Goal: Entertainment & Leisure: Consume media (video, audio)

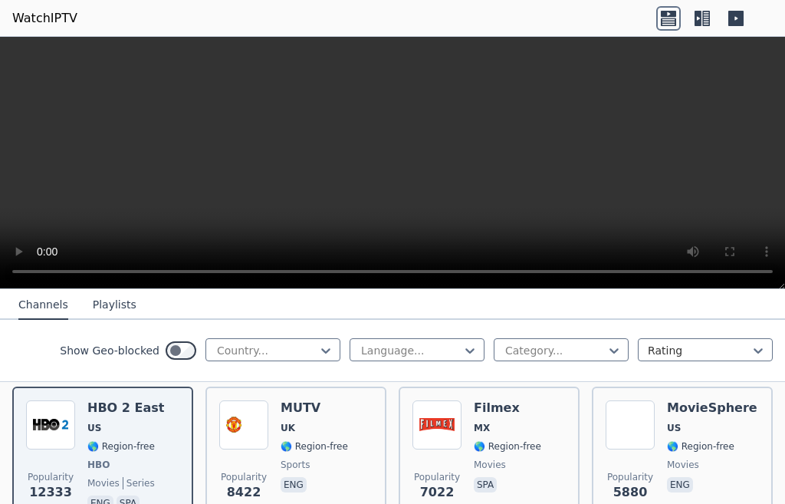
scroll to position [184, 0]
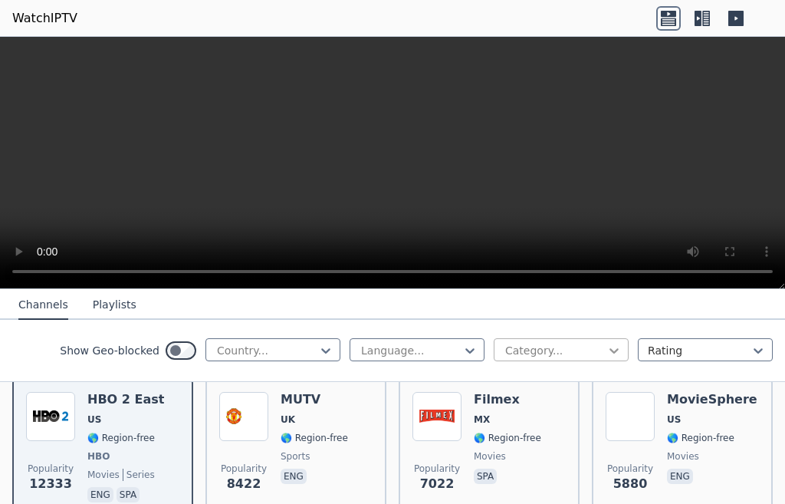
click at [609, 353] on icon at bounding box center [613, 350] width 9 height 5
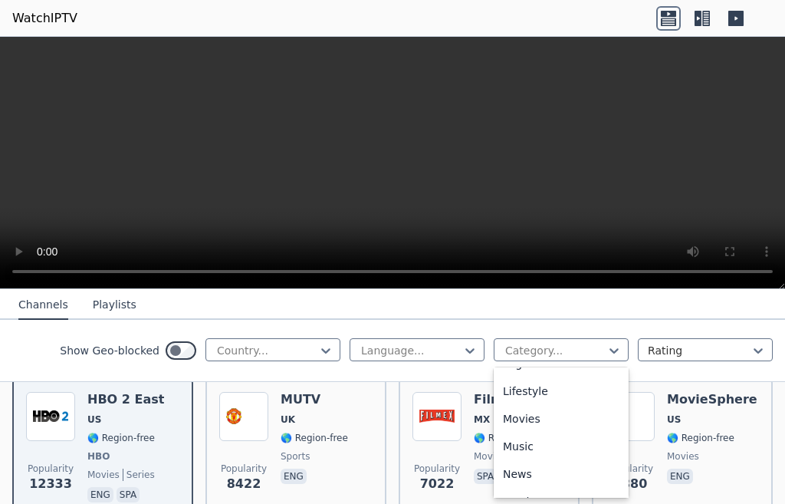
scroll to position [383, 0]
click at [526, 456] on div "Music" at bounding box center [561, 442] width 135 height 28
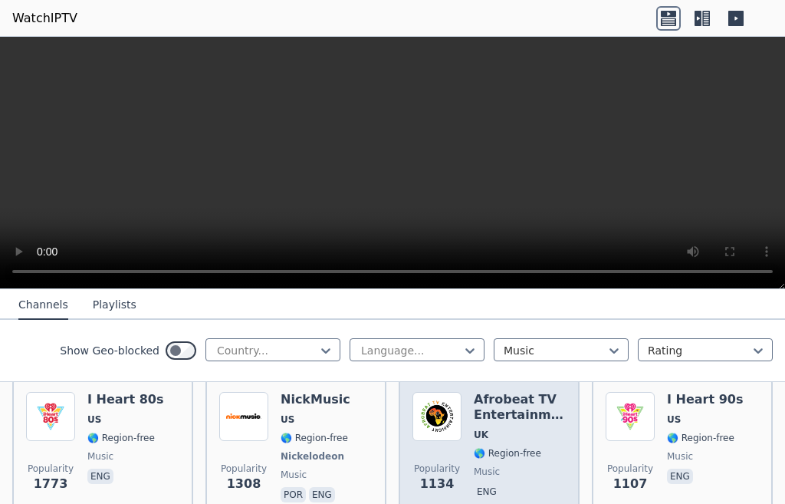
click at [474, 447] on span "🌎 Region-free" at bounding box center [507, 453] width 67 height 12
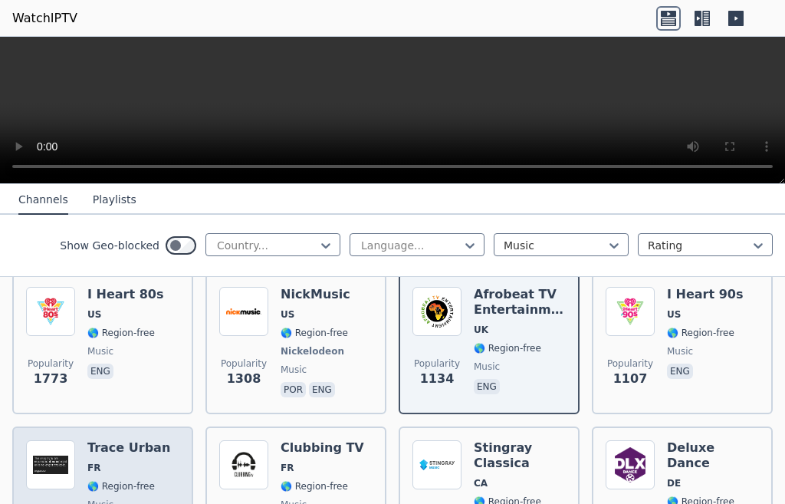
click at [103, 461] on span "FR" at bounding box center [129, 467] width 84 height 12
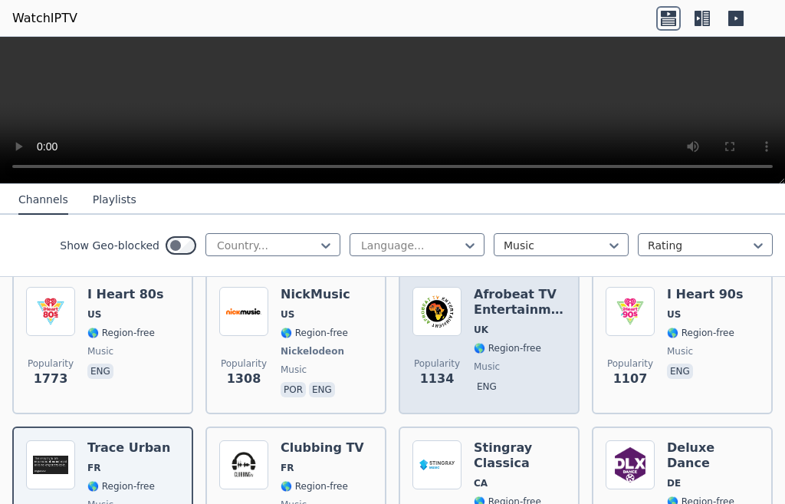
click at [464, 324] on div "Popularity 1134 Afrobeat TV Entertainment UK 🌎 Region-free music eng" at bounding box center [488, 343] width 153 height 113
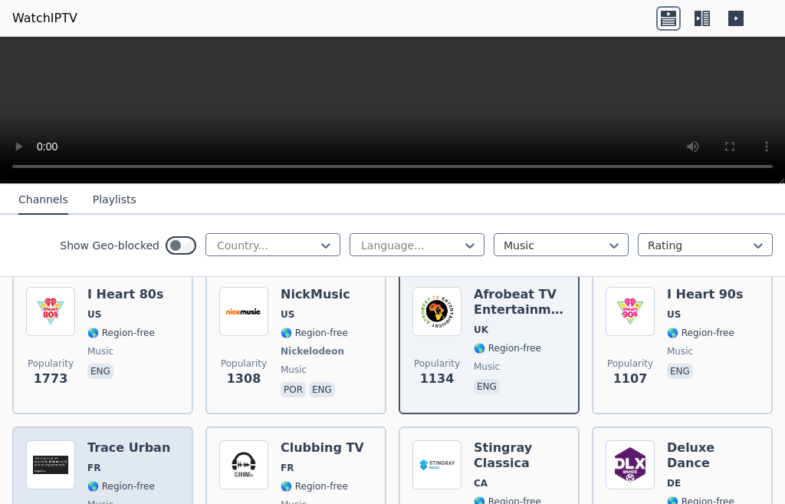
click at [99, 461] on span "FR" at bounding box center [129, 467] width 84 height 12
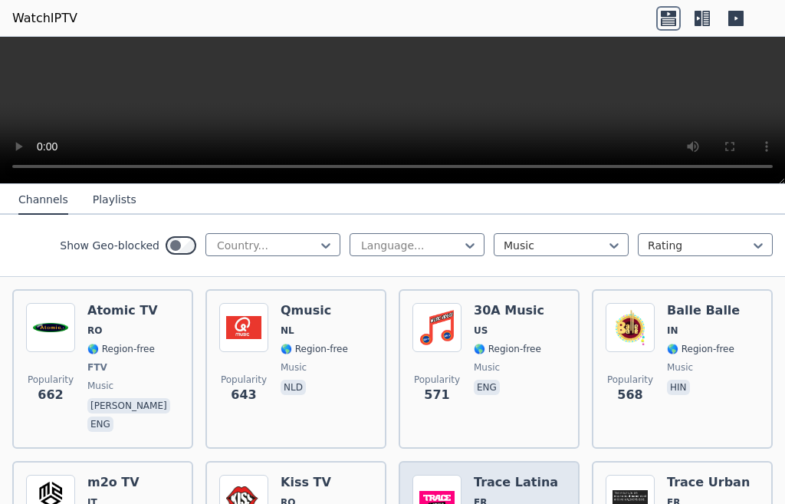
scroll to position [490, 0]
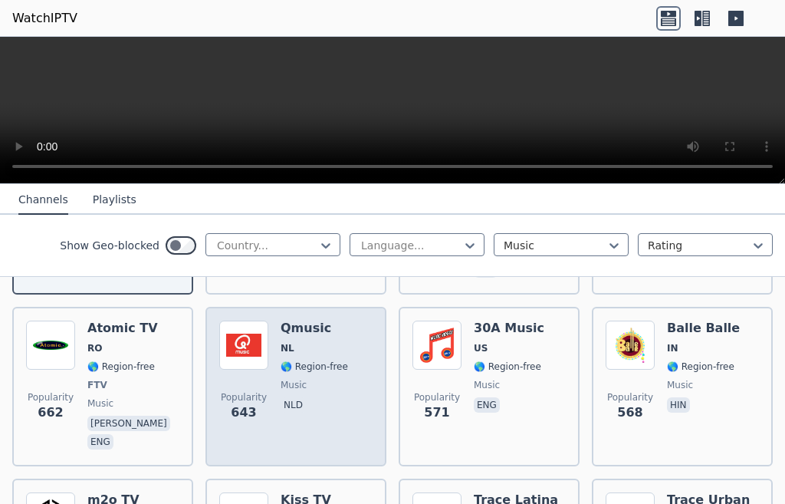
click at [274, 369] on div "Popularity 643 Qmusic NL 🌎 Region-free music nld" at bounding box center [295, 386] width 153 height 132
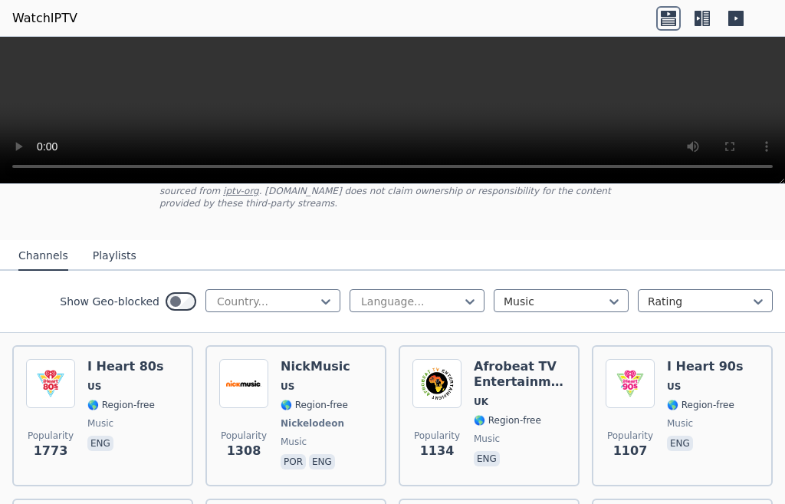
scroll to position [107, 0]
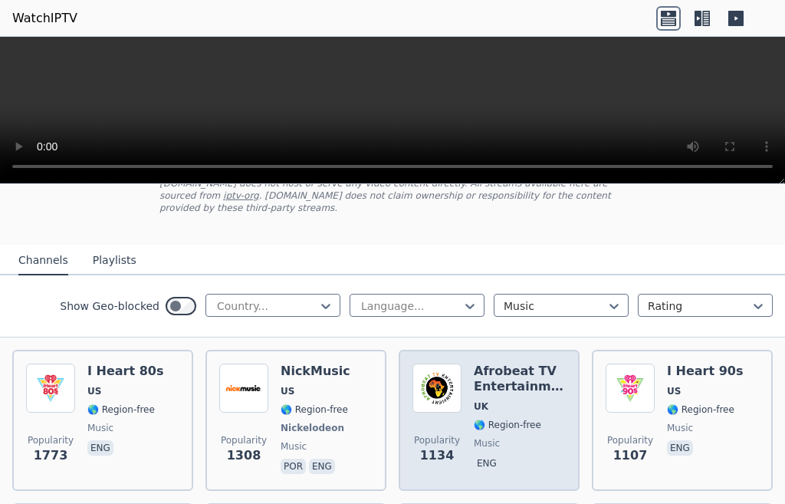
click at [485, 418] on span "🌎 Region-free" at bounding box center [507, 424] width 67 height 12
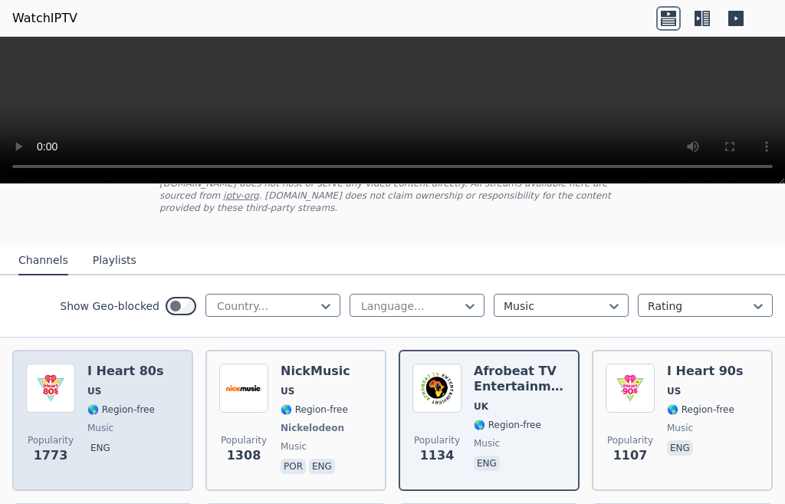
click at [111, 408] on div "I Heart 80s US 🌎 Region-free music eng" at bounding box center [125, 419] width 76 height 113
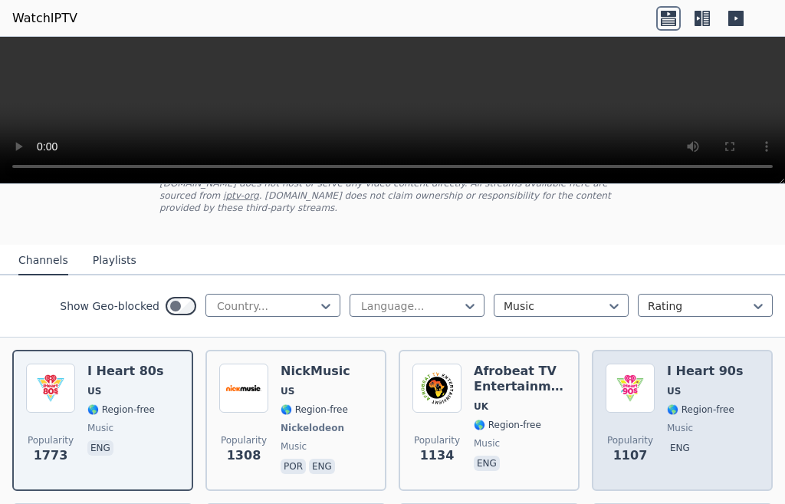
click at [648, 418] on div "Popularity 1107 I Heart 90s US 🌎 Region-free music eng" at bounding box center [681, 419] width 153 height 113
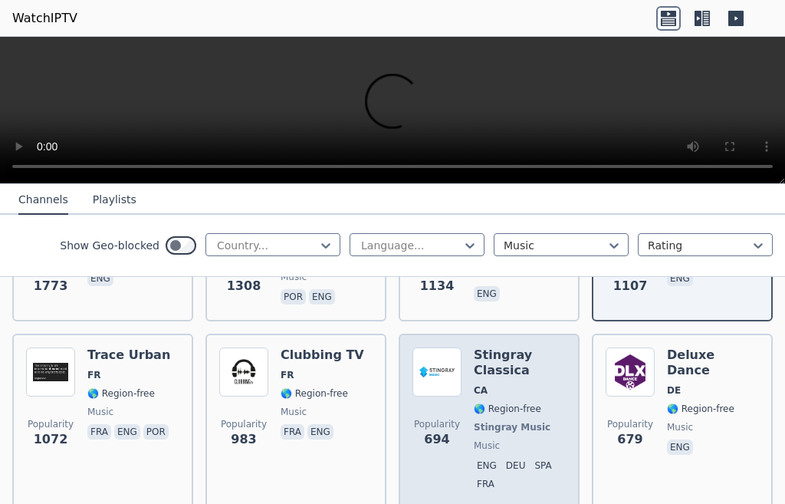
scroll to position [261, 0]
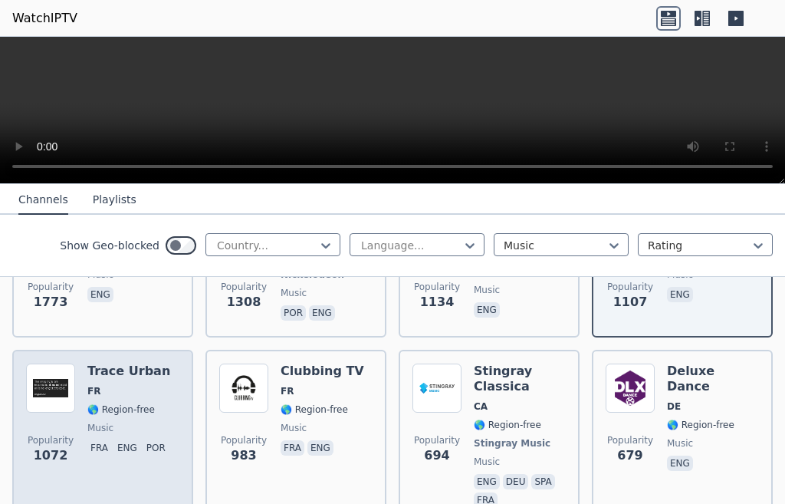
click at [103, 424] on div "Trace Urban FR 🌎 Region-free music fra eng por" at bounding box center [129, 436] width 84 height 147
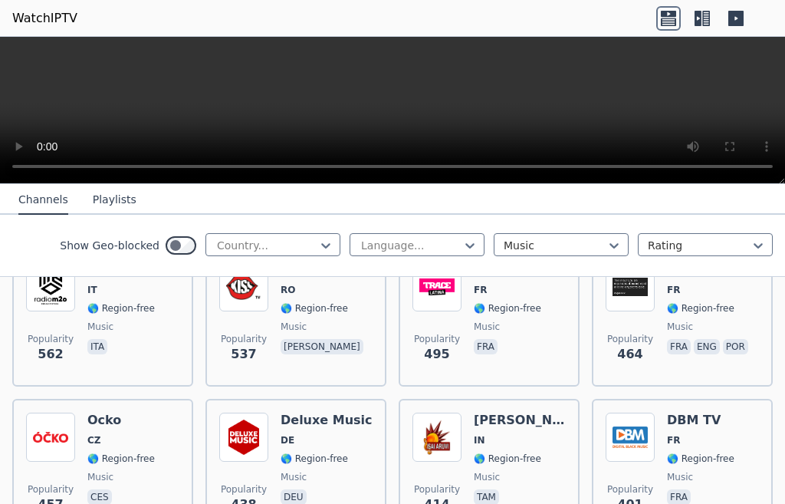
scroll to position [644, 0]
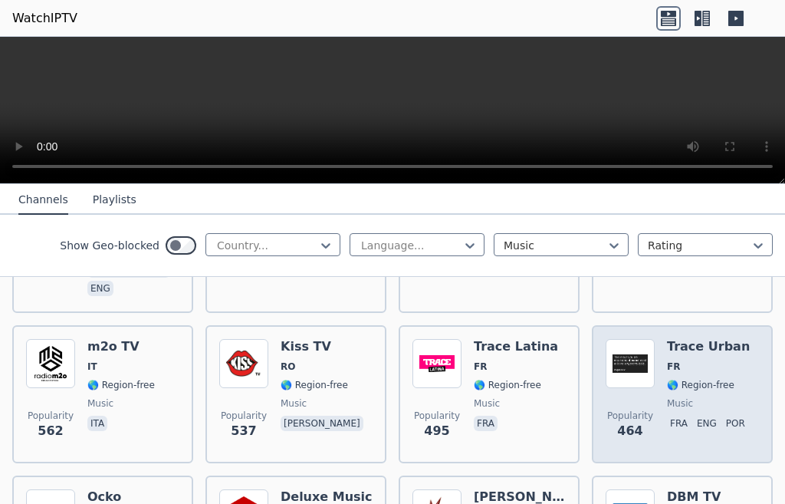
click at [681, 397] on span "music" at bounding box center [709, 403] width 84 height 12
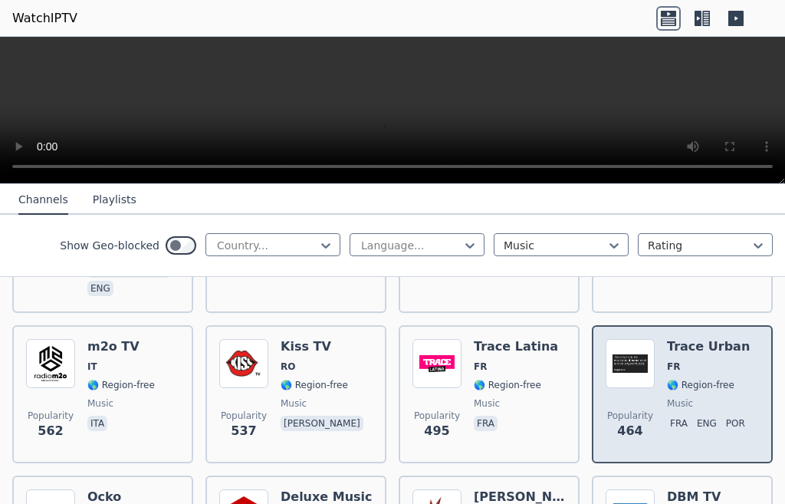
scroll to position [797, 0]
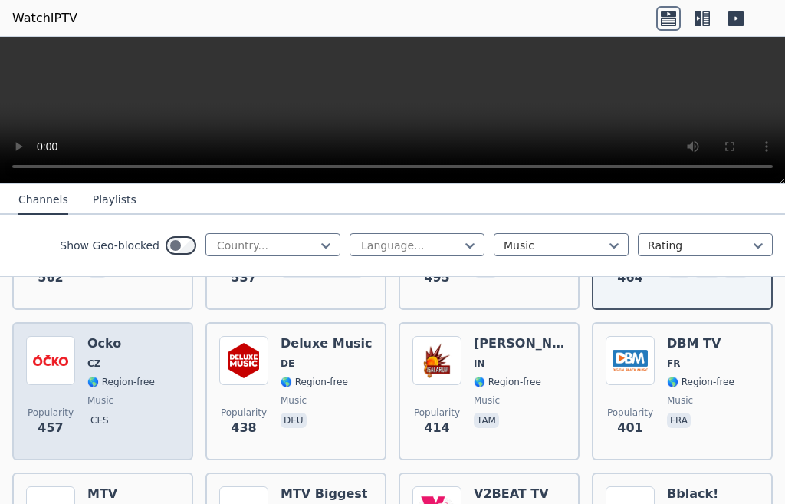
click at [90, 376] on span "🌎 Region-free" at bounding box center [120, 382] width 67 height 12
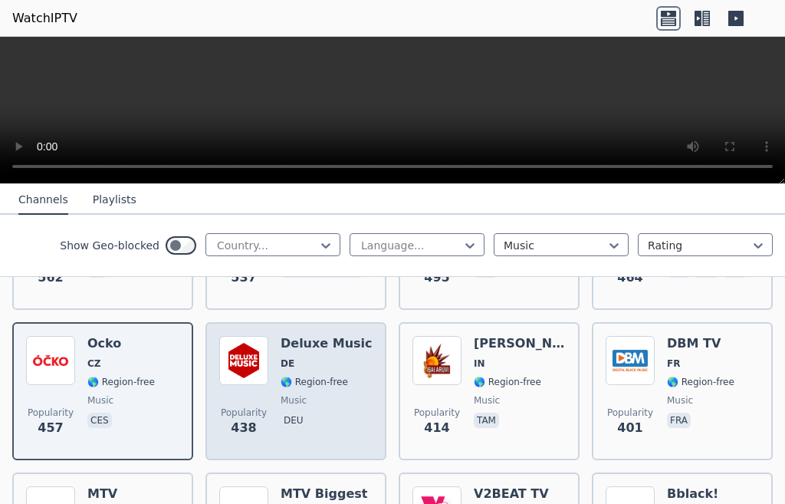
click at [281, 394] on span "music" at bounding box center [294, 400] width 26 height 12
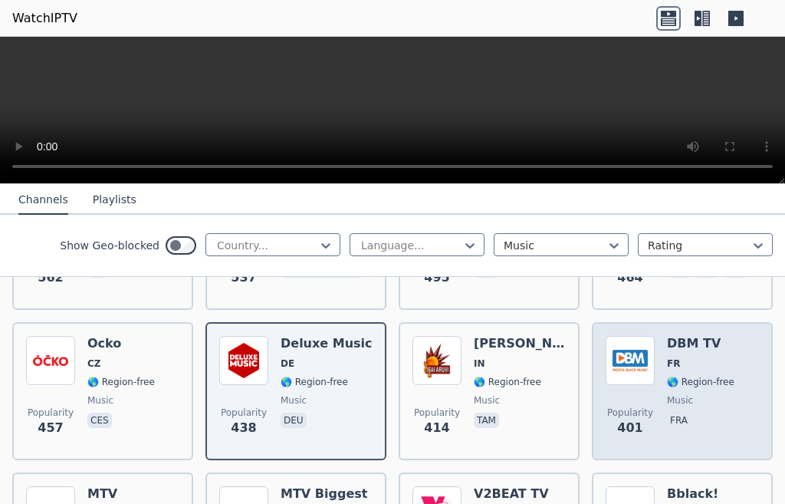
click at [667, 394] on span "music" at bounding box center [680, 400] width 26 height 12
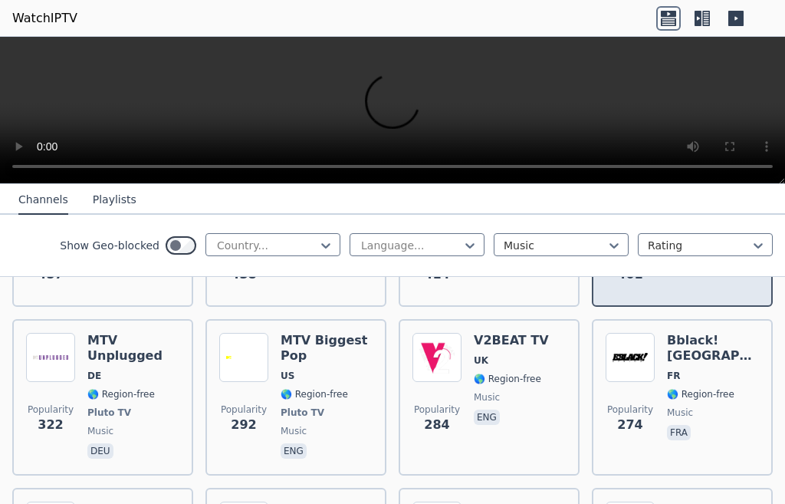
scroll to position [1104, 0]
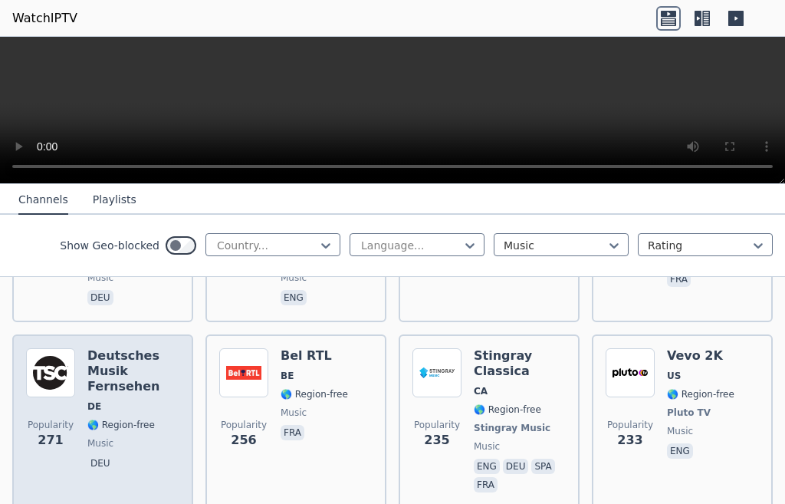
click at [94, 418] on span "🌎 Region-free" at bounding box center [120, 424] width 67 height 12
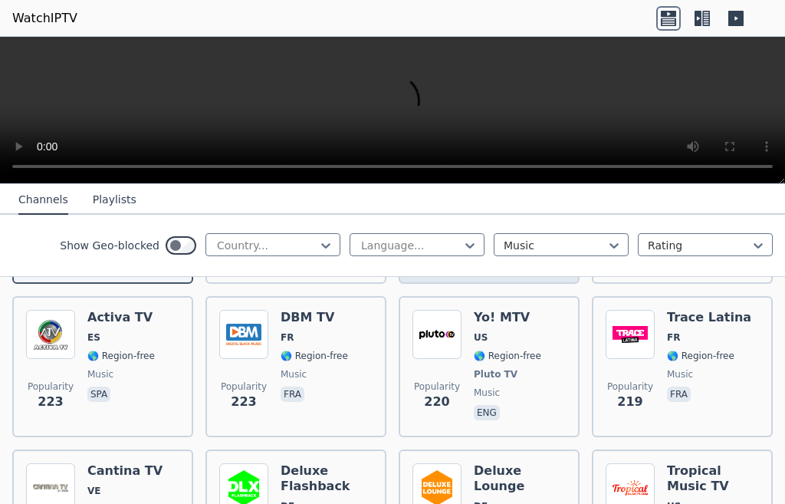
scroll to position [1334, 0]
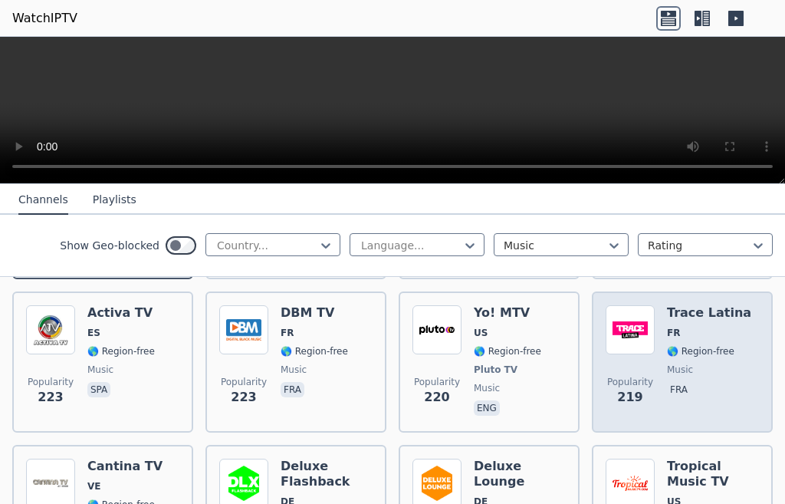
click at [667, 328] on div "Trace Latina FR 🌎 Region-free music fra" at bounding box center [709, 361] width 84 height 113
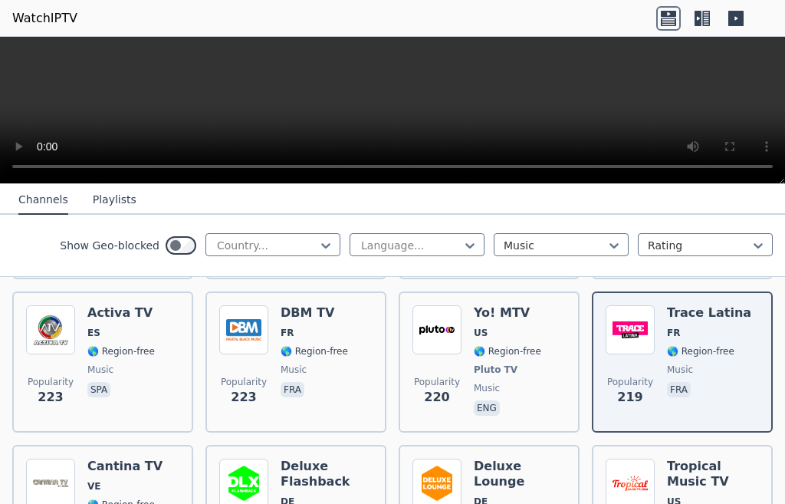
scroll to position [1303, 0]
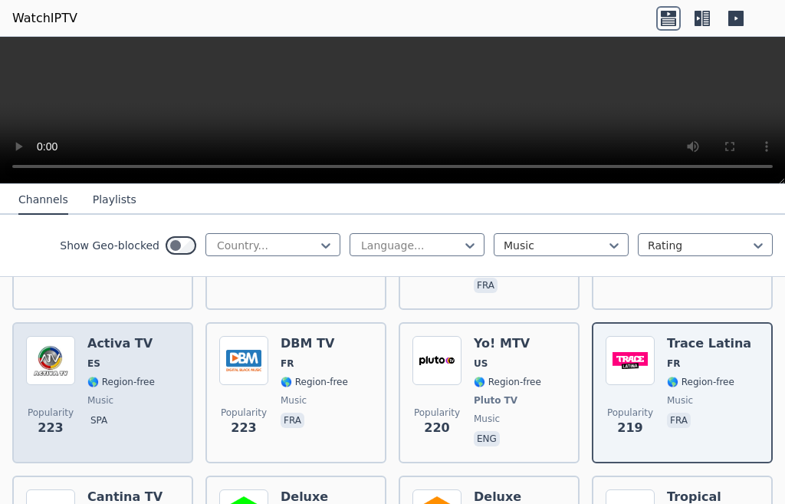
click at [109, 362] on div "Activa TV ES 🌎 Region-free music spa" at bounding box center [120, 392] width 67 height 113
